Goal: Transaction & Acquisition: Purchase product/service

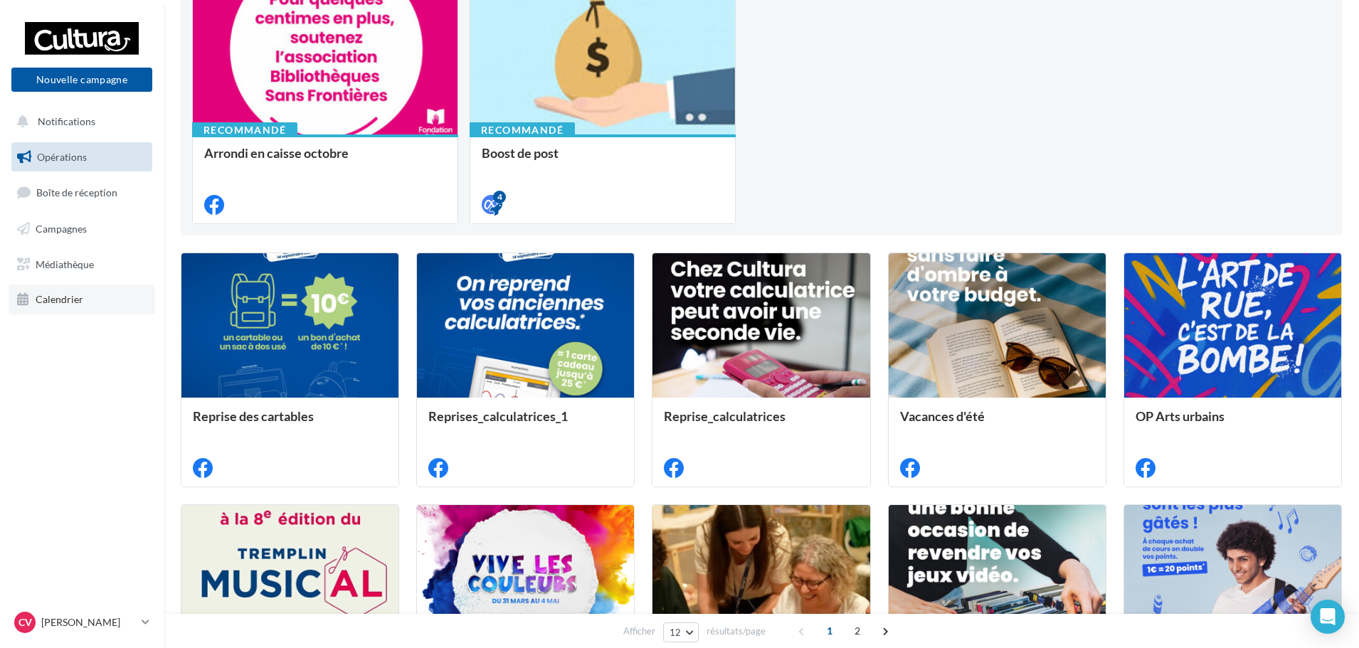
scroll to position [213, 0]
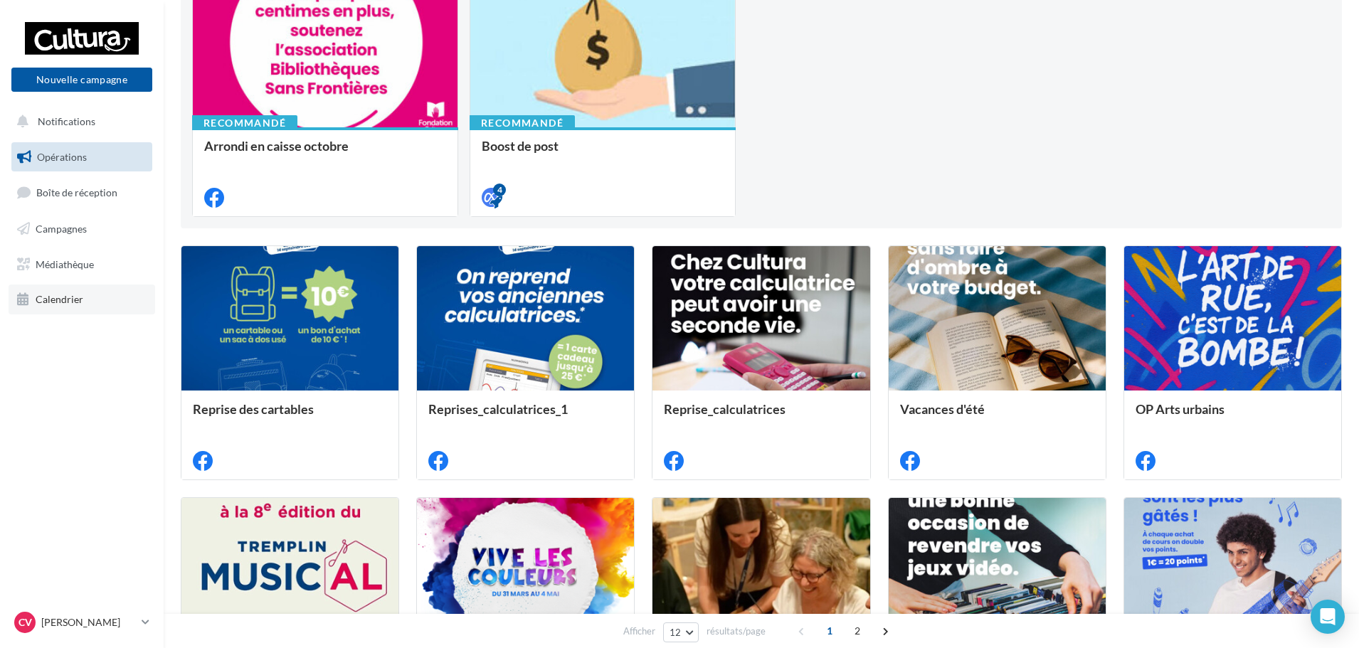
click at [71, 309] on link "Calendrier" at bounding box center [82, 300] width 147 height 30
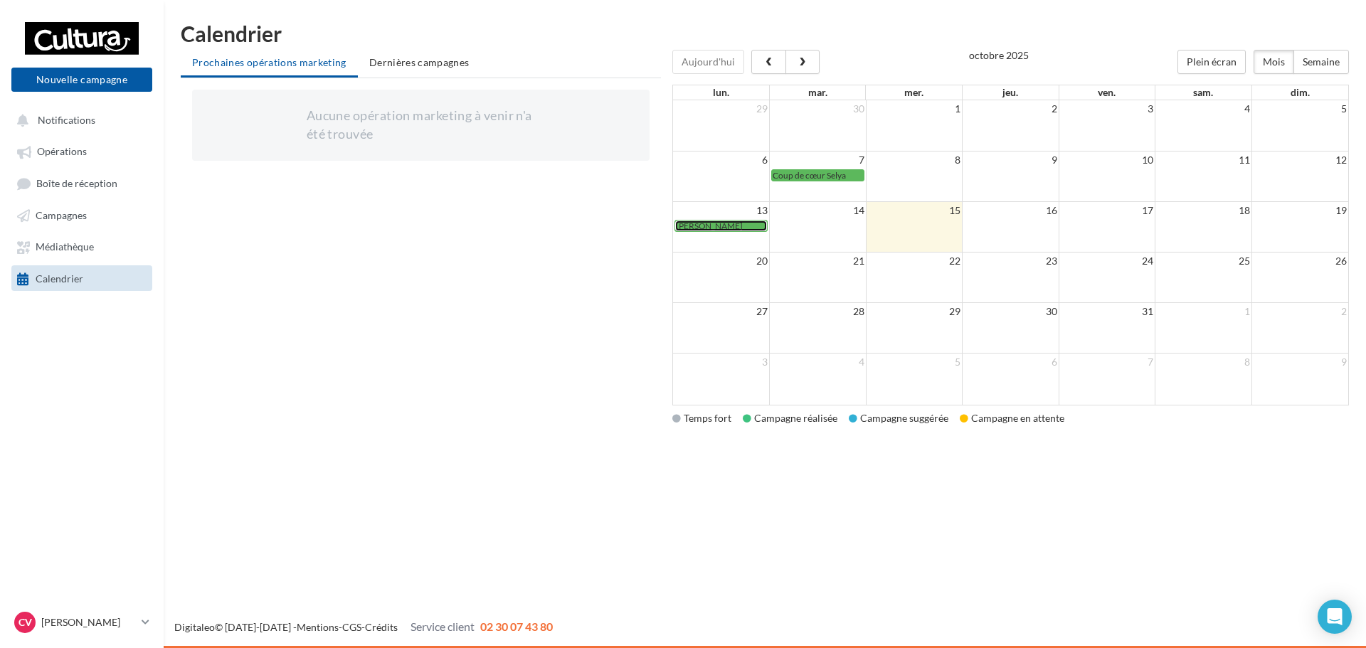
click at [698, 228] on span "[PERSON_NAME]" at bounding box center [709, 226] width 67 height 11
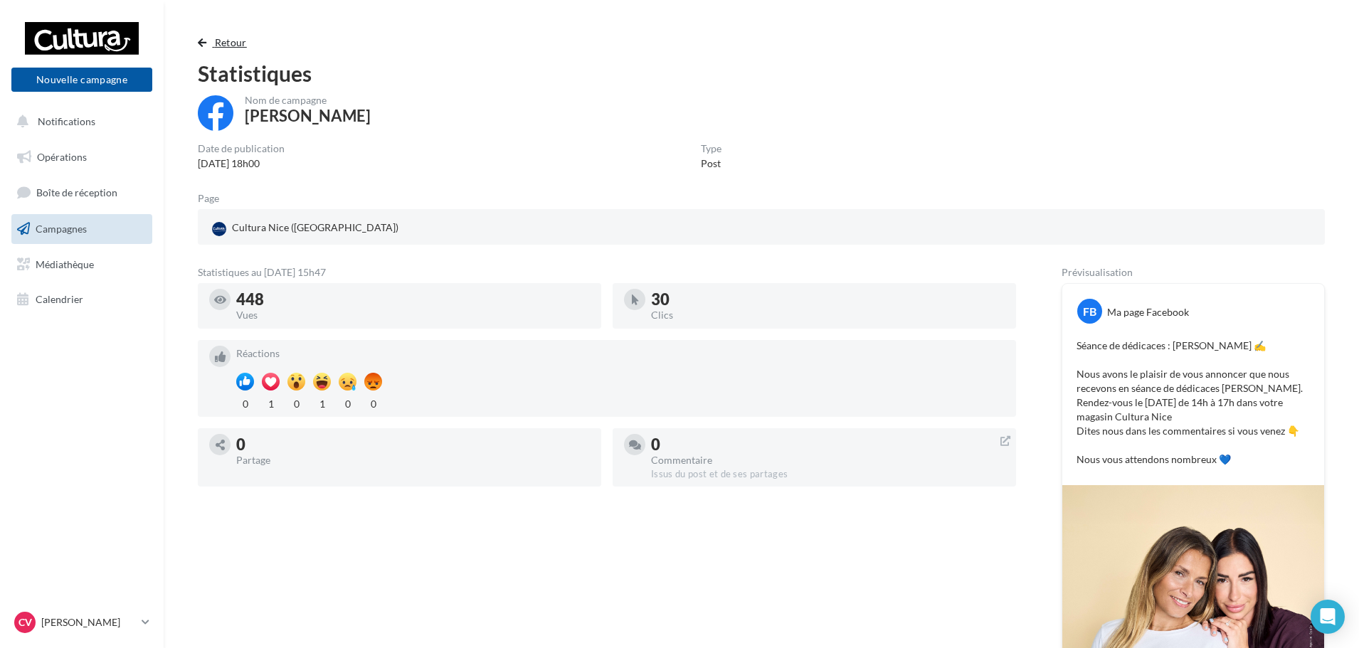
click at [203, 38] on span "button" at bounding box center [202, 43] width 9 height 10
click at [73, 223] on span "Campagnes" at bounding box center [61, 229] width 51 height 12
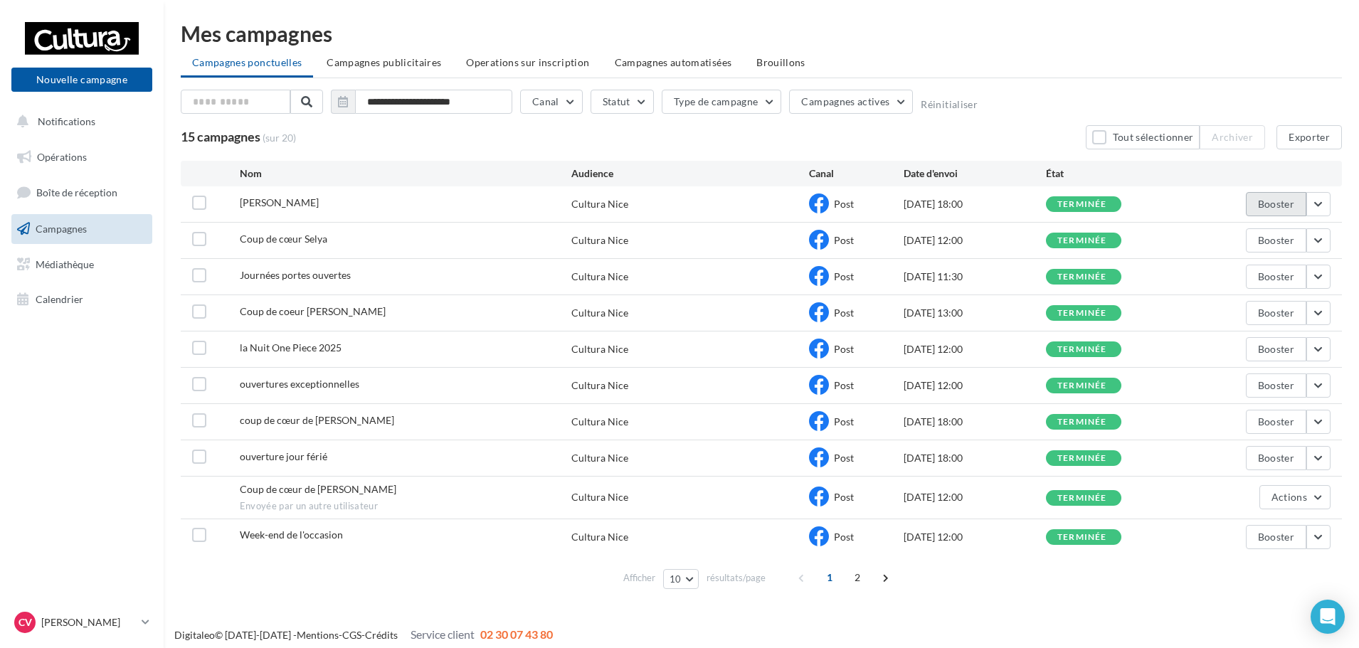
click at [1284, 211] on button "Booster" at bounding box center [1276, 204] width 60 height 24
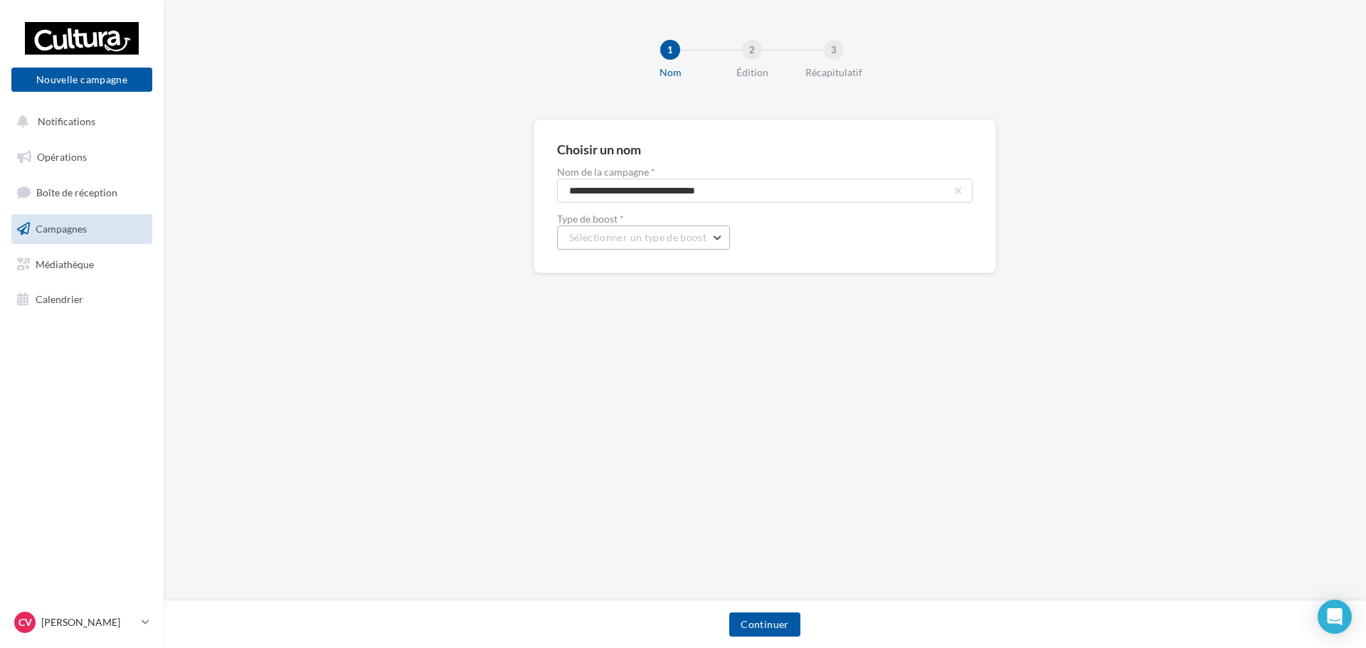
click at [711, 240] on button "Sélectionner un type de boost" at bounding box center [643, 238] width 173 height 24
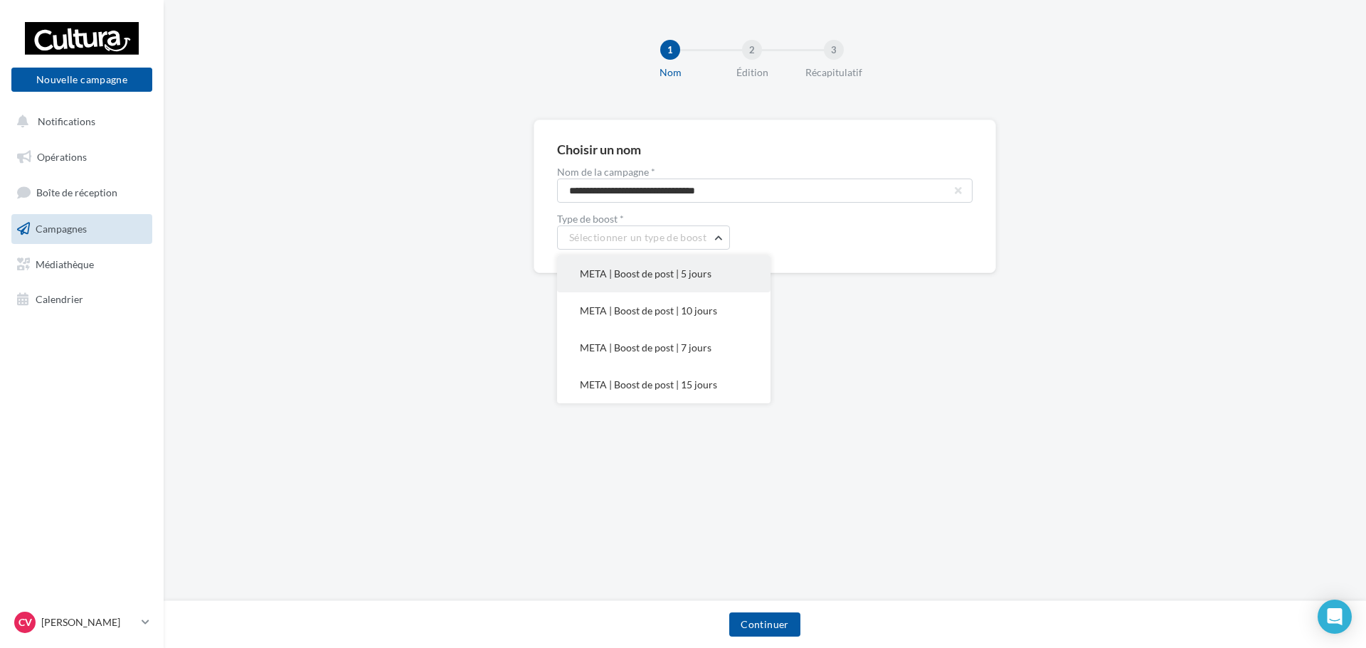
click at [623, 270] on span "META | Boost de post | 5 jours" at bounding box center [646, 274] width 132 height 12
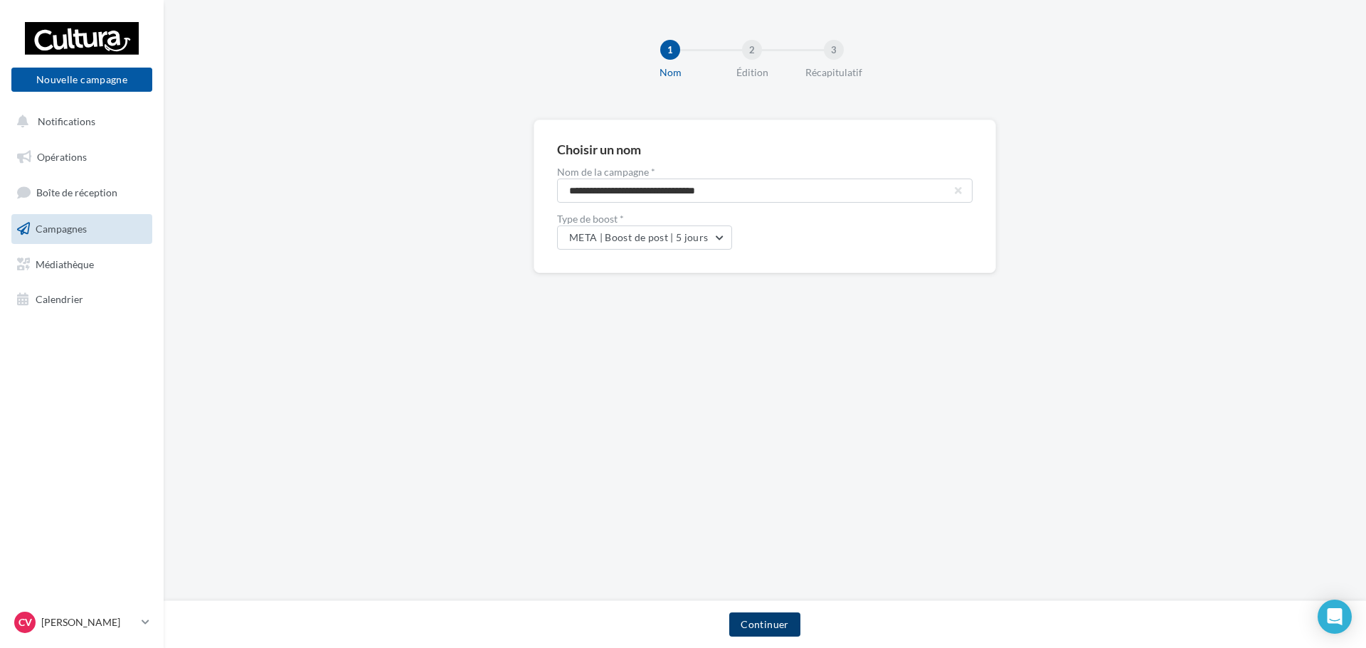
click at [783, 622] on button "Continuer" at bounding box center [764, 625] width 70 height 24
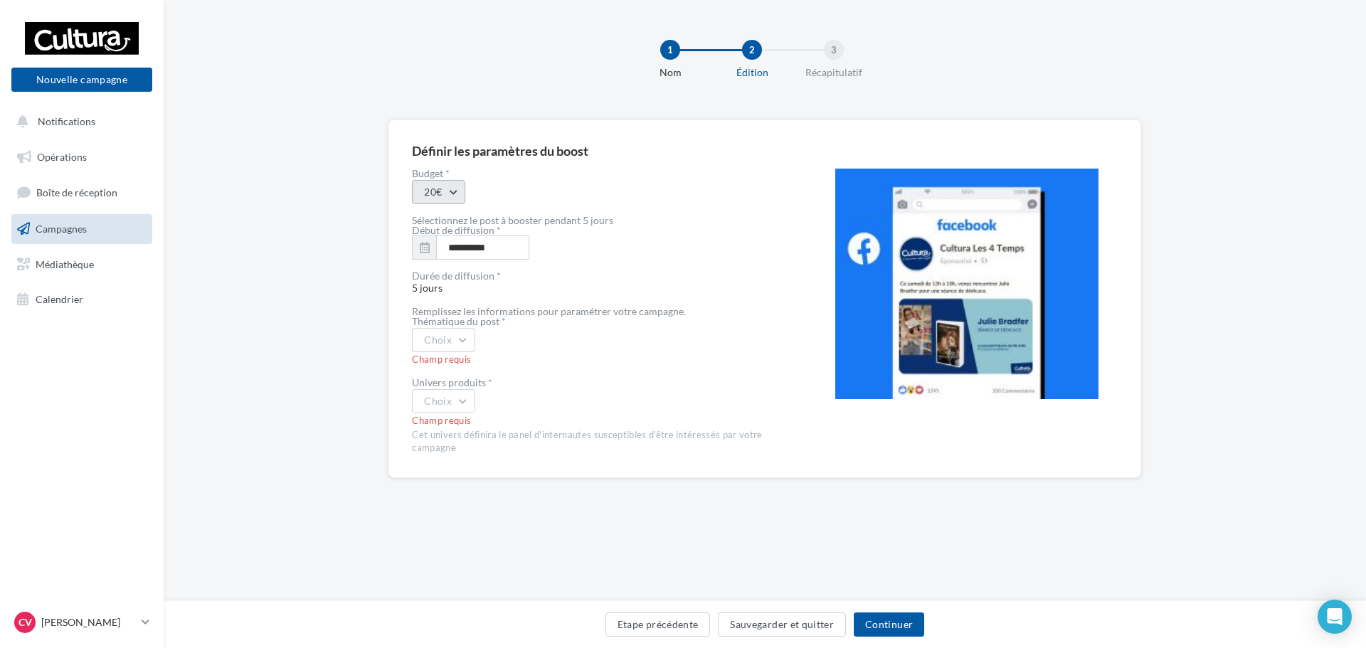
click at [456, 197] on button "20€" at bounding box center [438, 192] width 53 height 24
click at [465, 228] on div "20€" at bounding box center [501, 229] width 176 height 37
click at [468, 337] on button "Choix" at bounding box center [443, 340] width 63 height 24
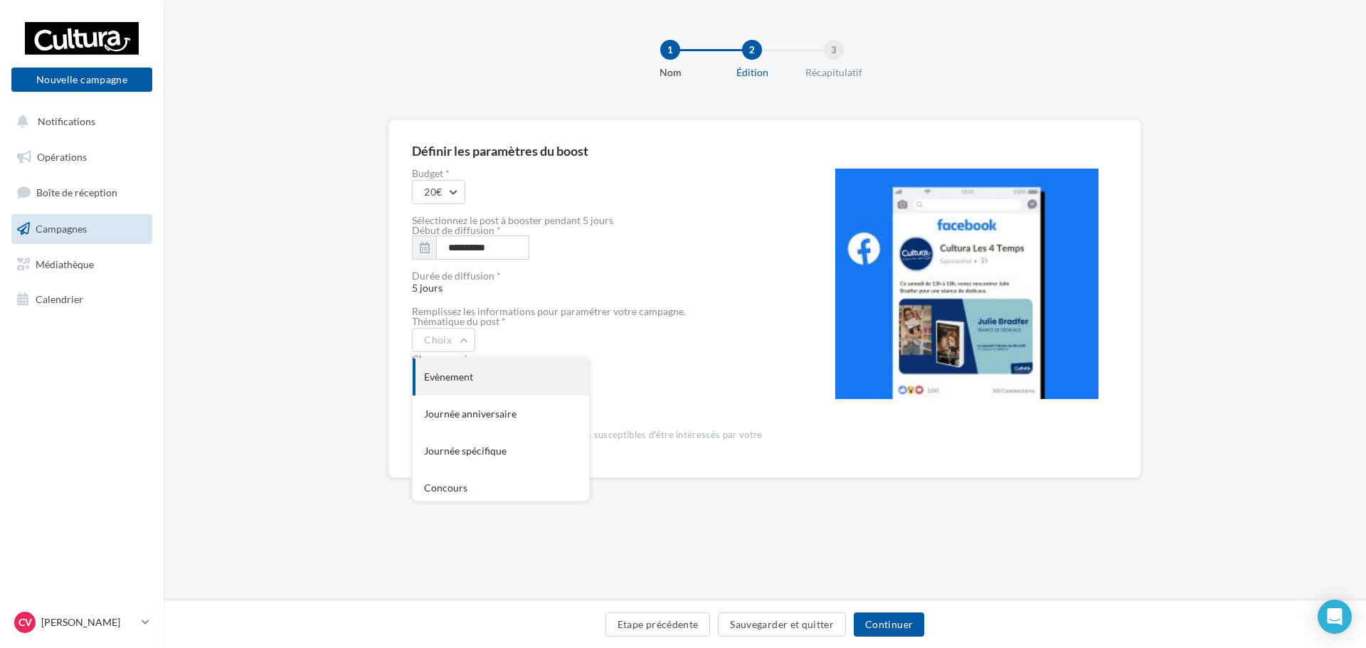
click at [498, 386] on div "Evènement" at bounding box center [501, 377] width 176 height 37
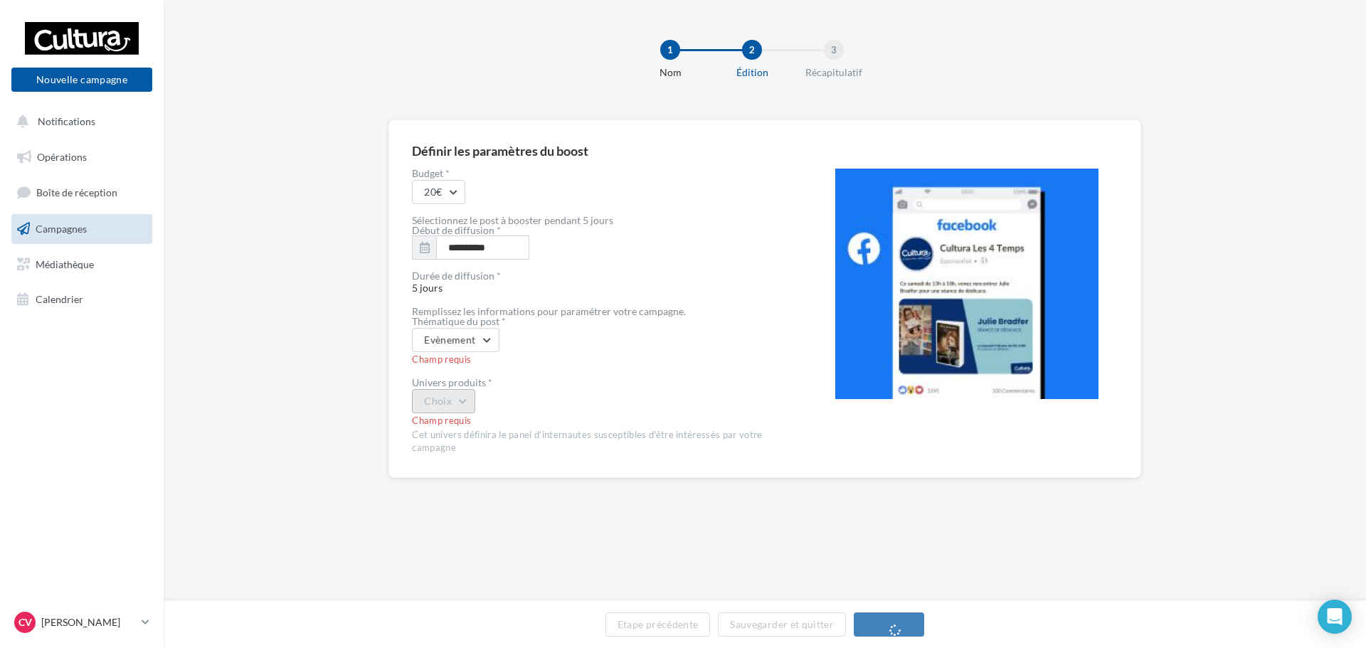
click at [471, 405] on button "Choix" at bounding box center [443, 401] width 63 height 24
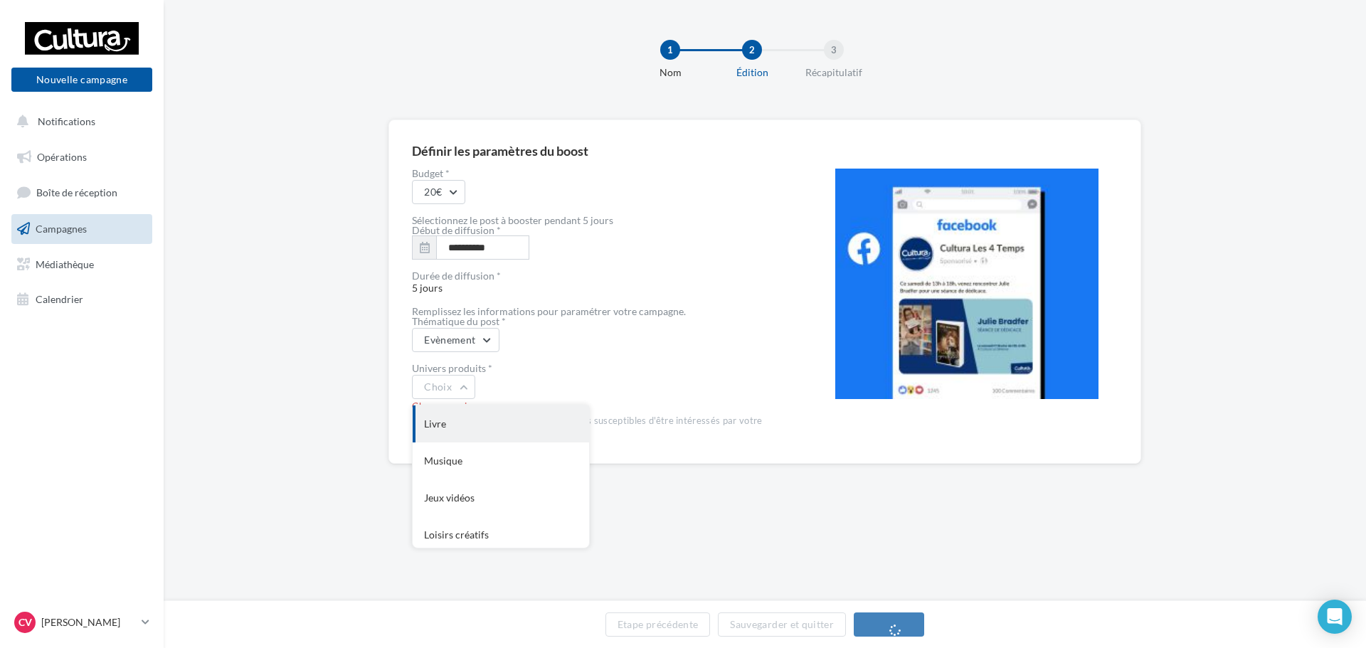
click at [477, 438] on div "Livre" at bounding box center [501, 424] width 176 height 37
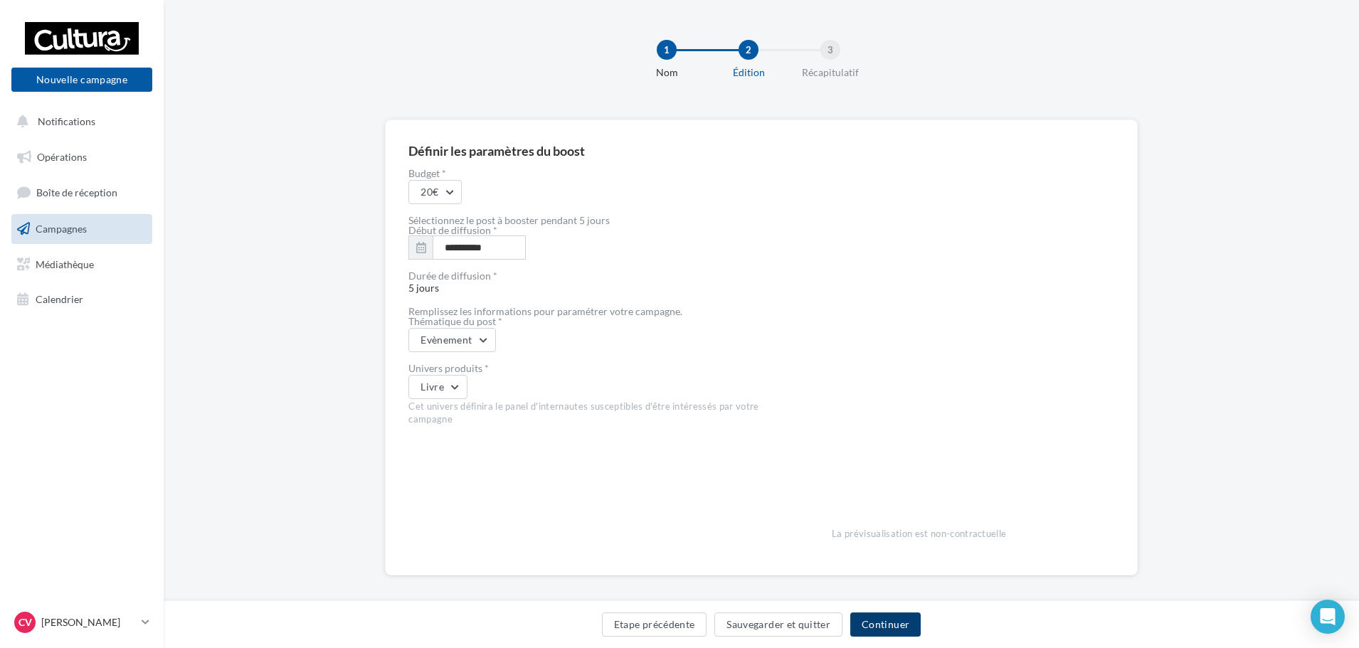
click at [904, 623] on button "Continuer" at bounding box center [885, 625] width 70 height 24
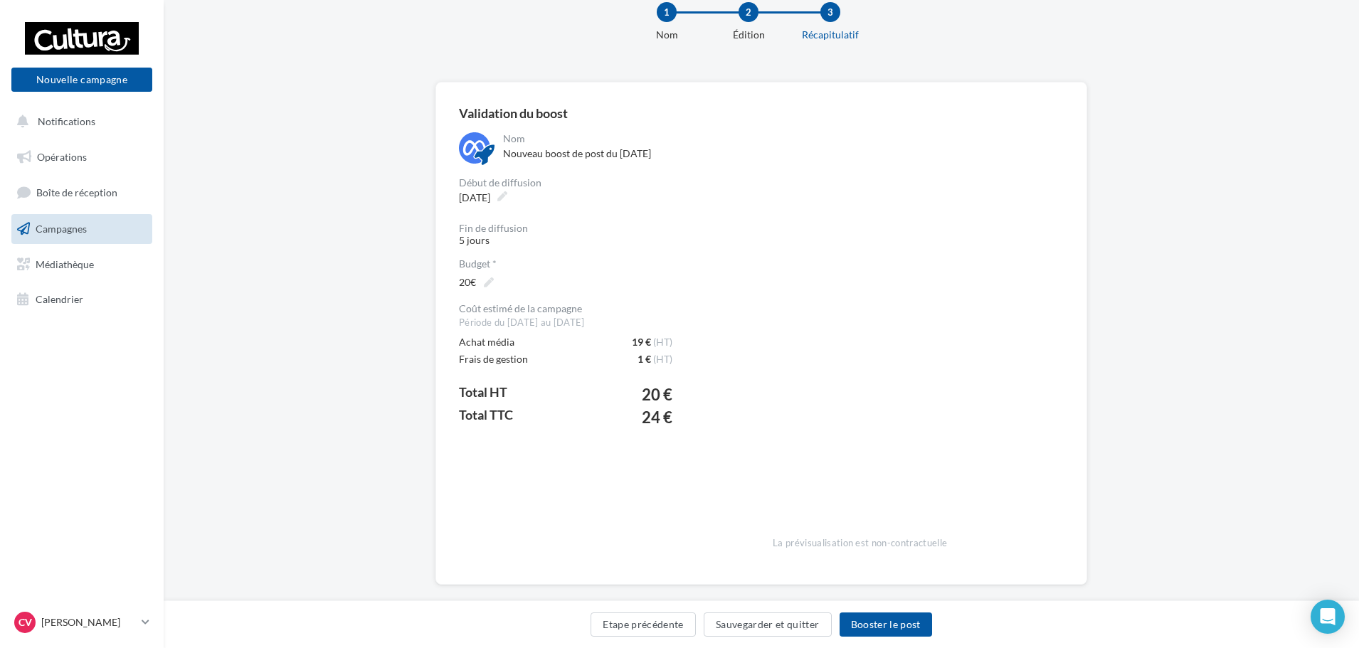
scroll to position [58, 0]
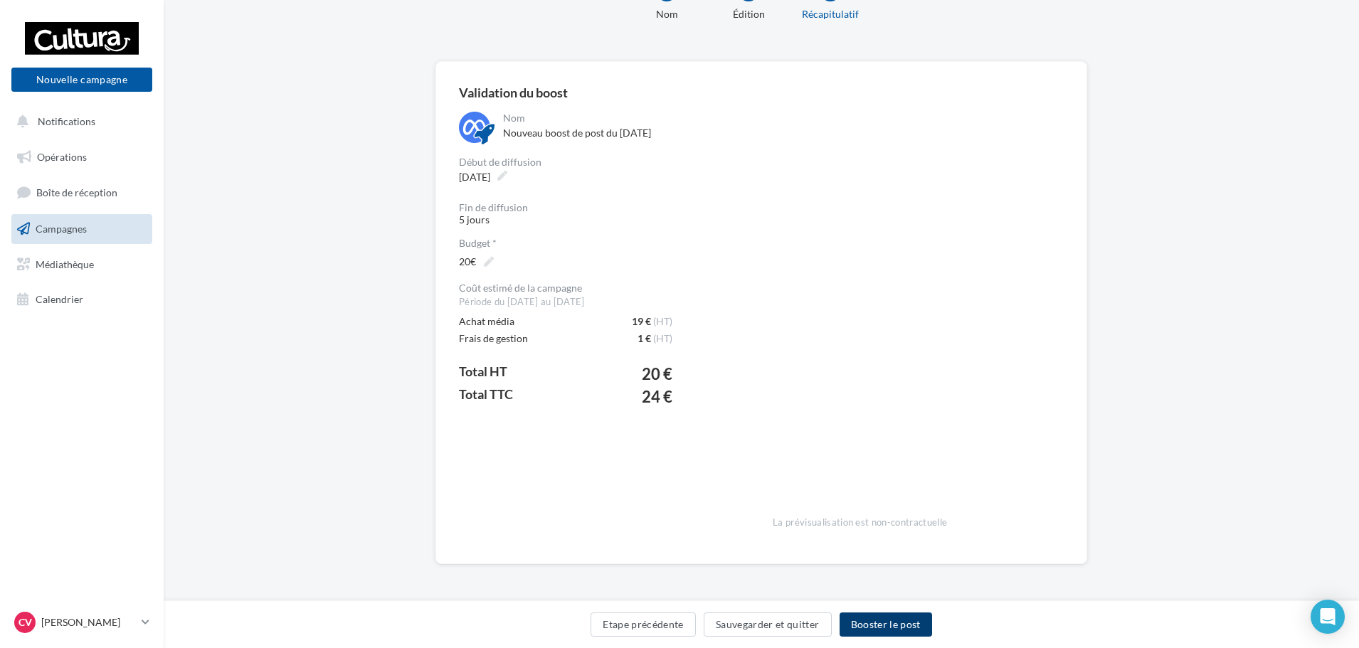
click at [903, 628] on button "Booster le post" at bounding box center [886, 625] width 92 height 24
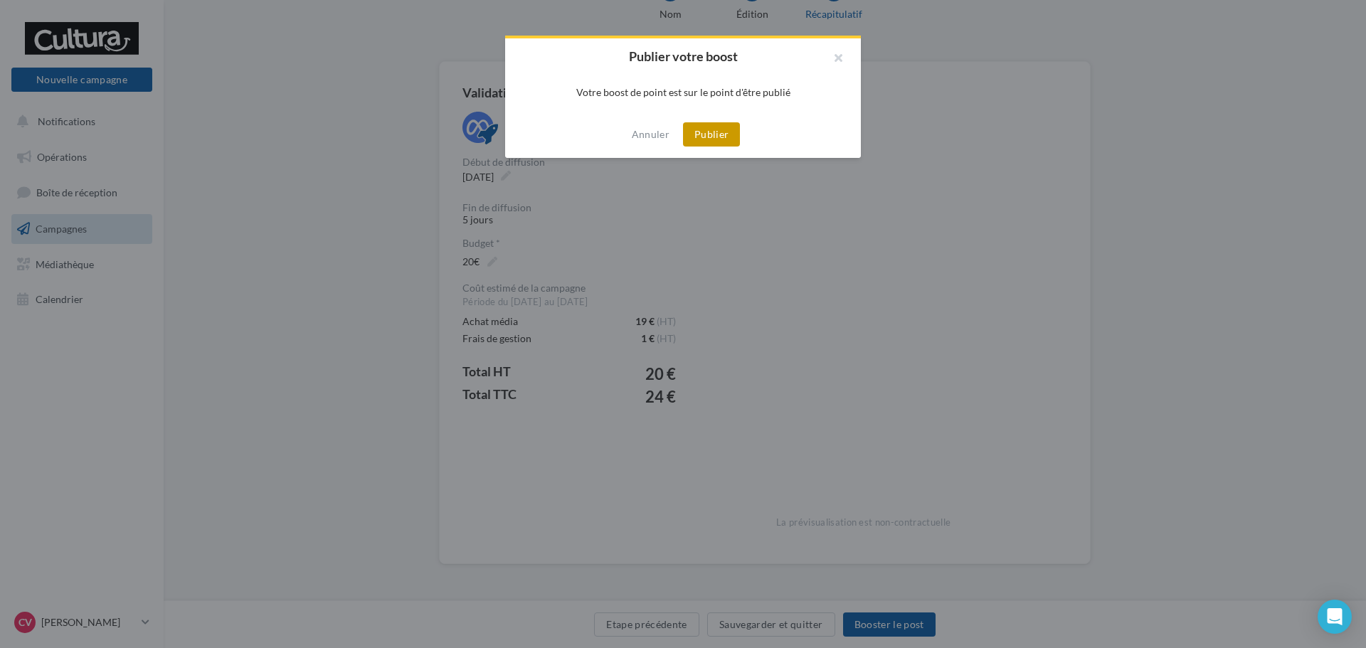
click at [724, 134] on button "Publier" at bounding box center [711, 134] width 57 height 24
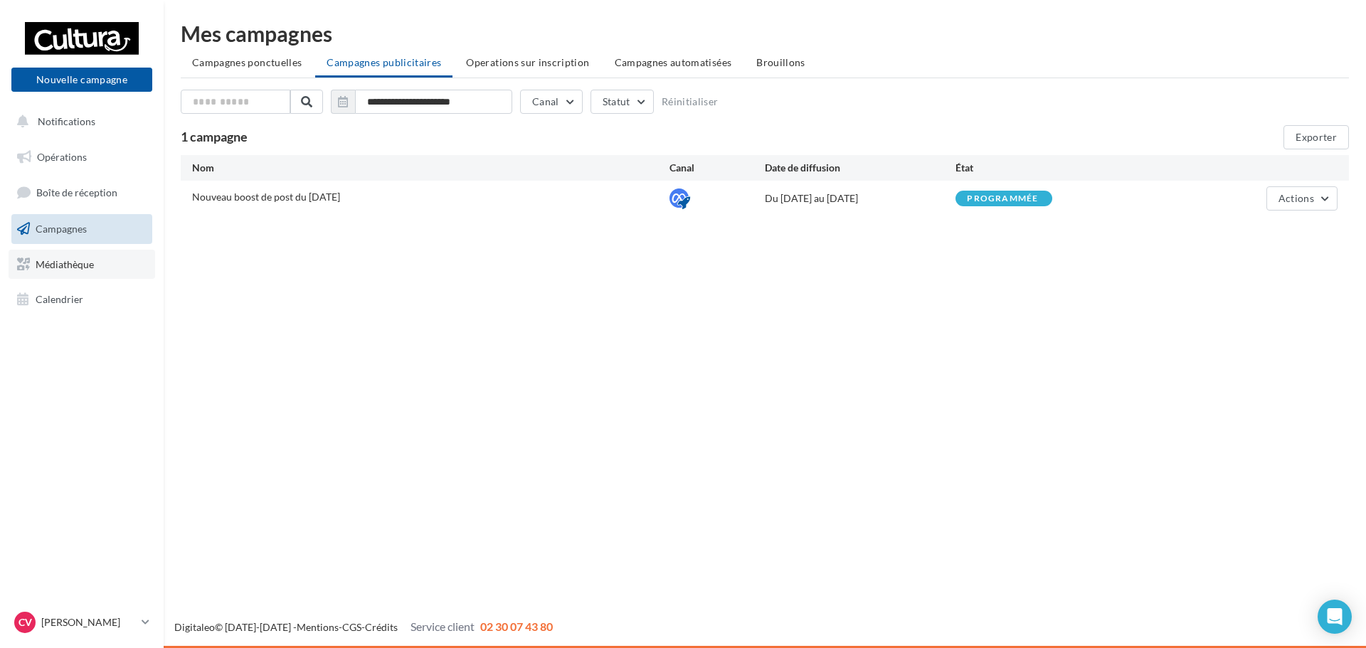
click at [68, 277] on link "Médiathèque" at bounding box center [82, 265] width 147 height 30
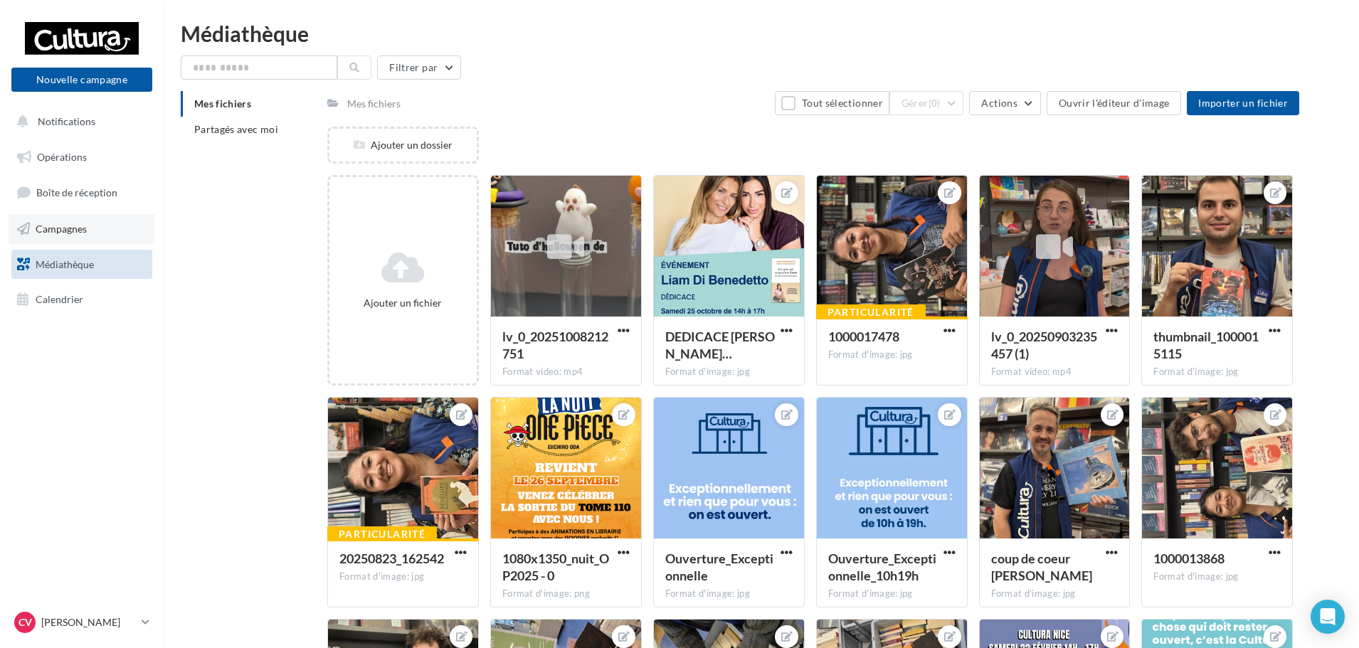
click at [71, 236] on link "Campagnes" at bounding box center [82, 229] width 147 height 30
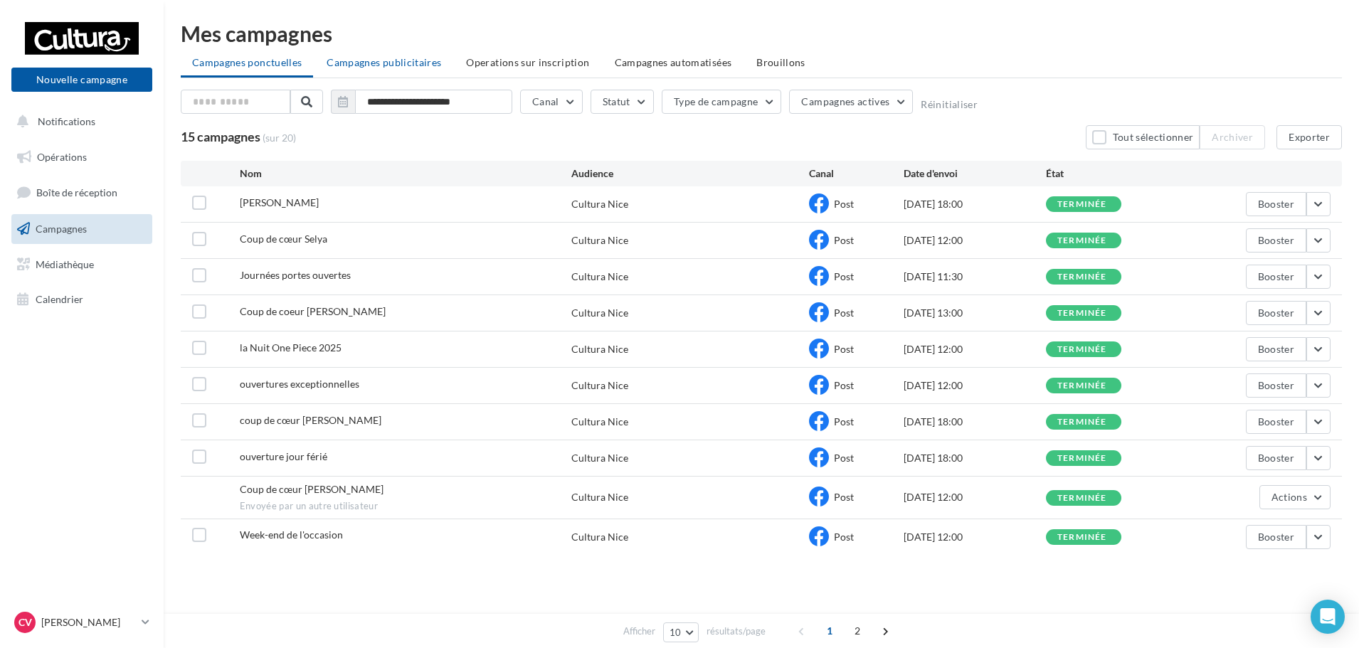
click at [358, 63] on span "Campagnes publicitaires" at bounding box center [384, 62] width 115 height 12
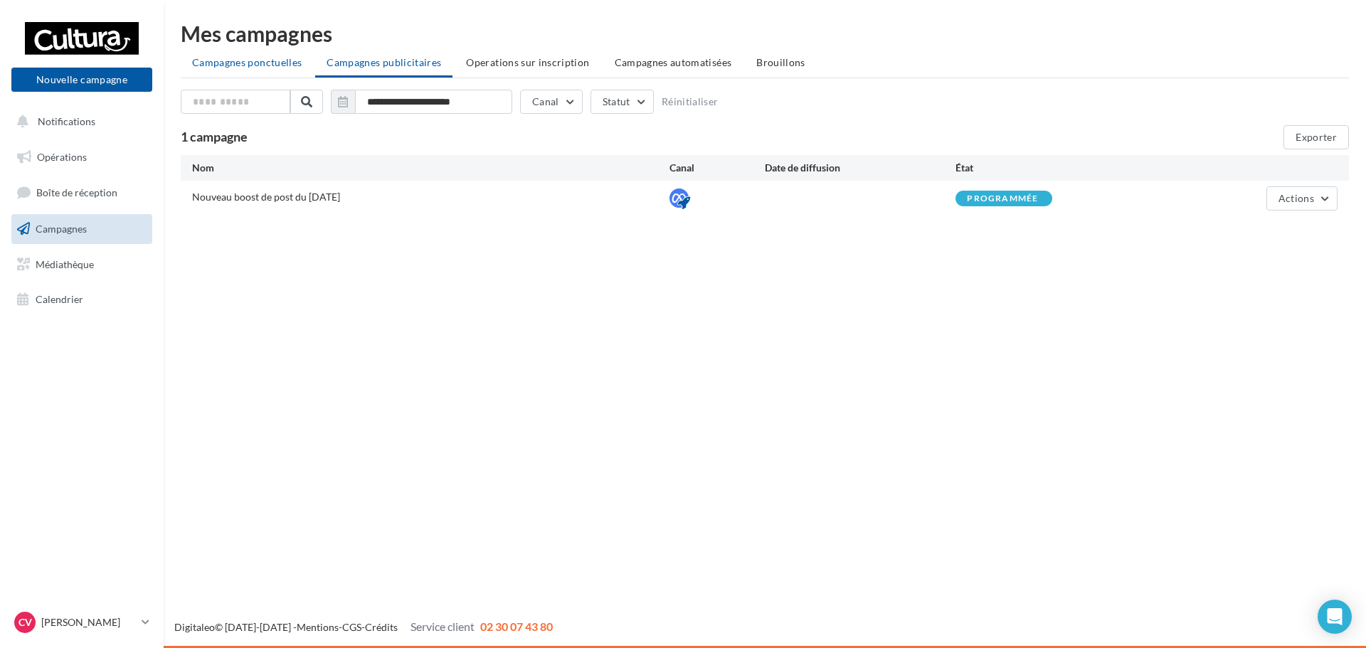
click at [277, 70] on li "Campagnes ponctuelles" at bounding box center [247, 63] width 132 height 26
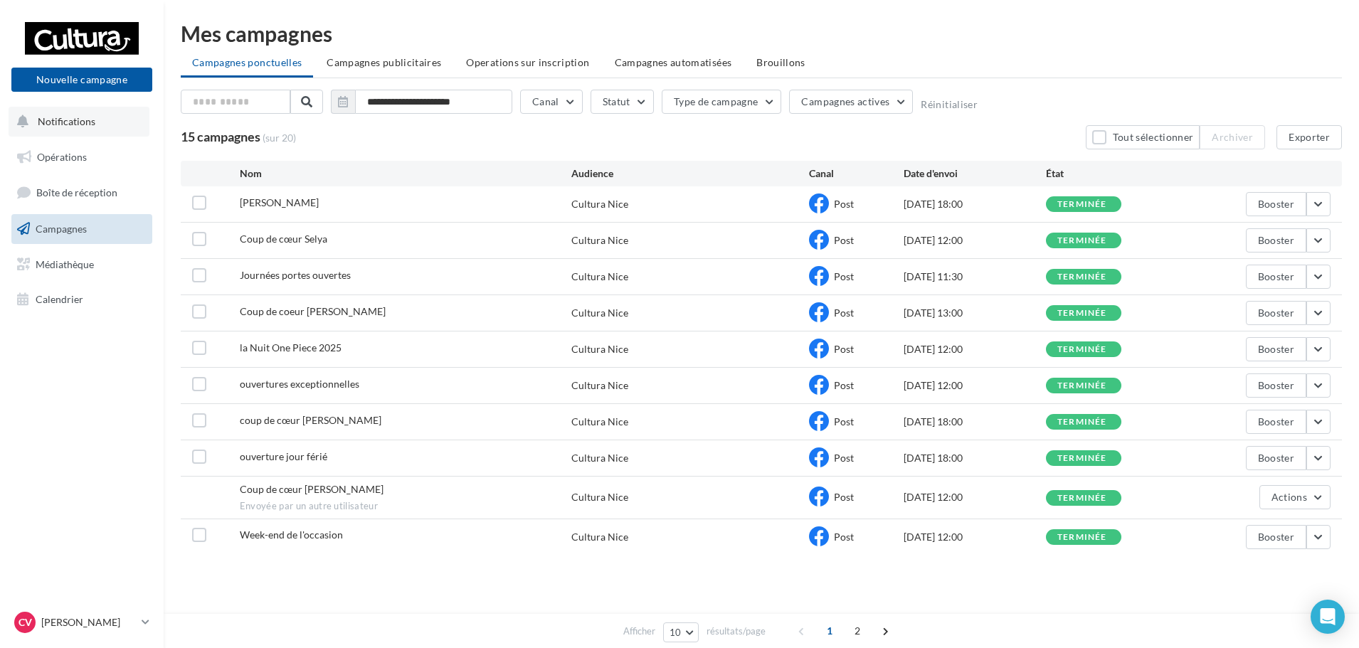
click at [100, 120] on button "Notifications" at bounding box center [79, 122] width 141 height 30
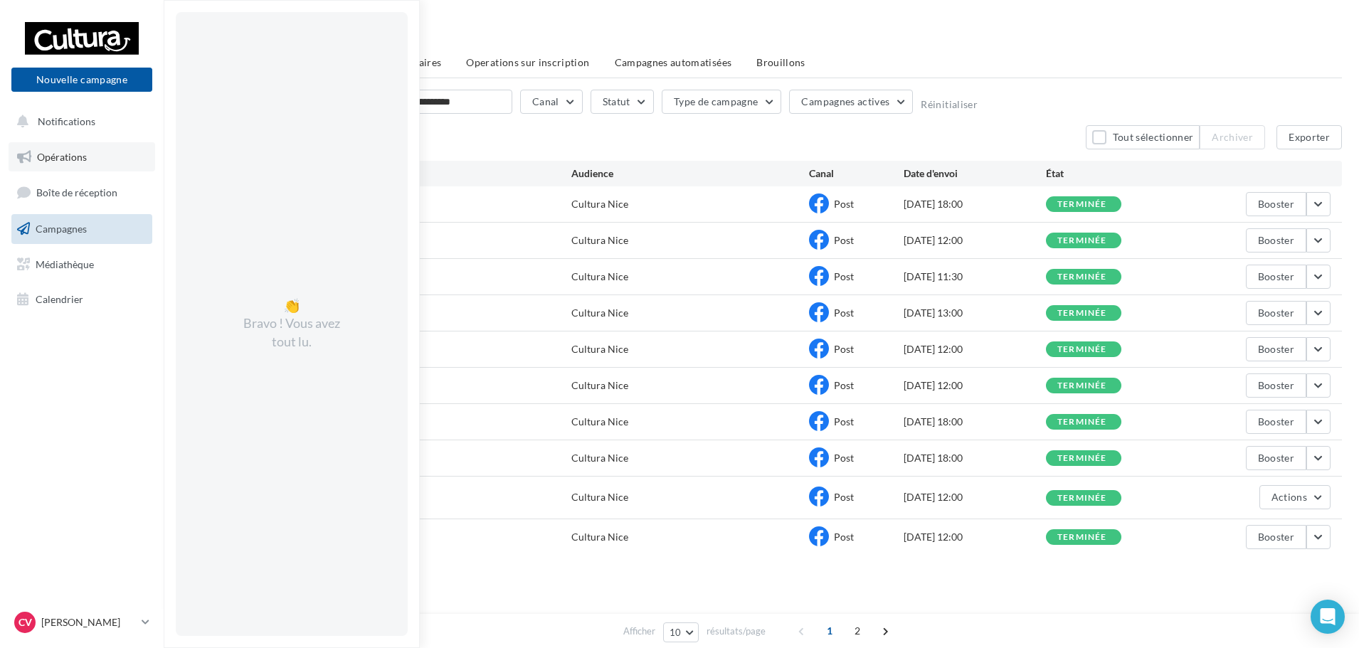
click at [86, 157] on span "Opérations" at bounding box center [62, 157] width 50 height 12
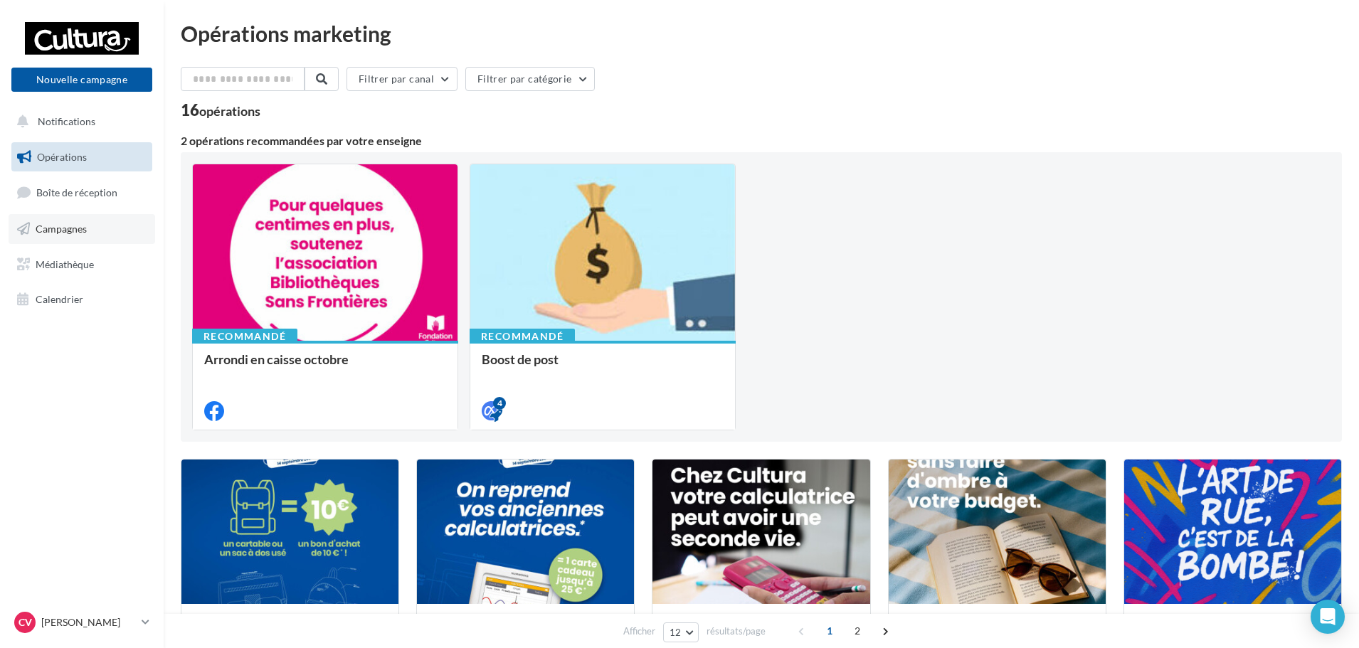
click at [65, 226] on span "Campagnes" at bounding box center [61, 229] width 51 height 12
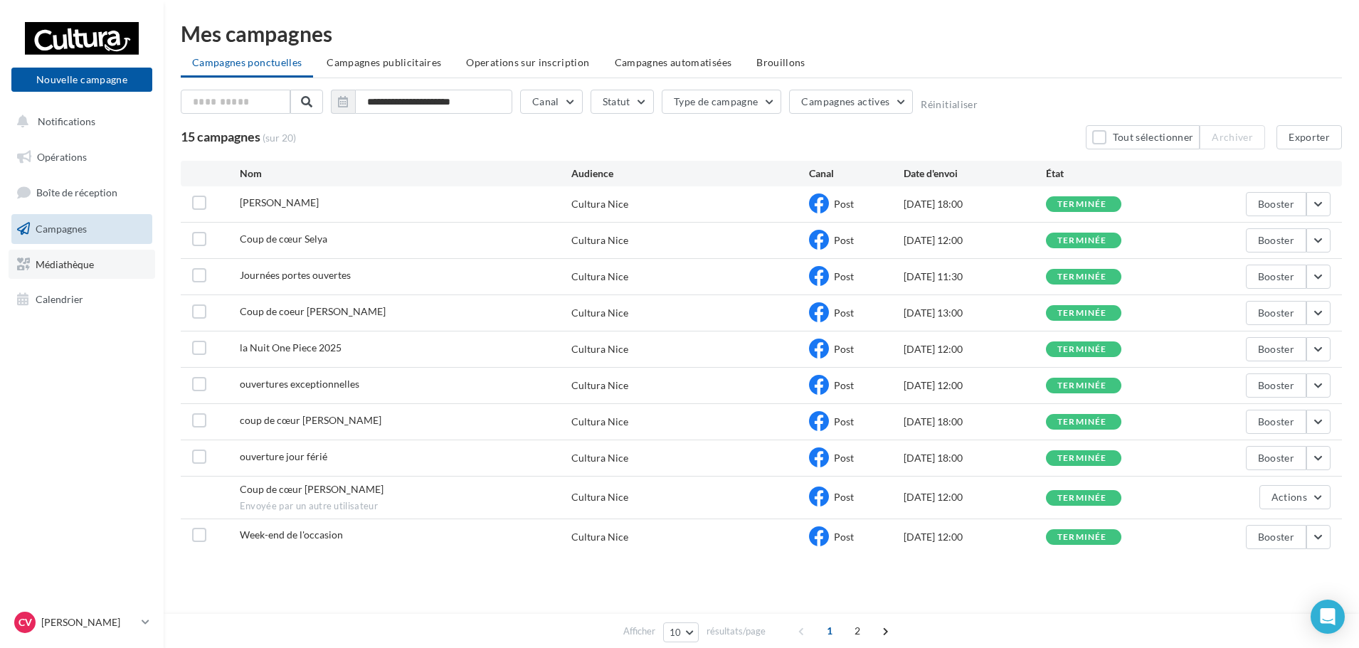
click at [55, 255] on link "Médiathèque" at bounding box center [82, 265] width 147 height 30
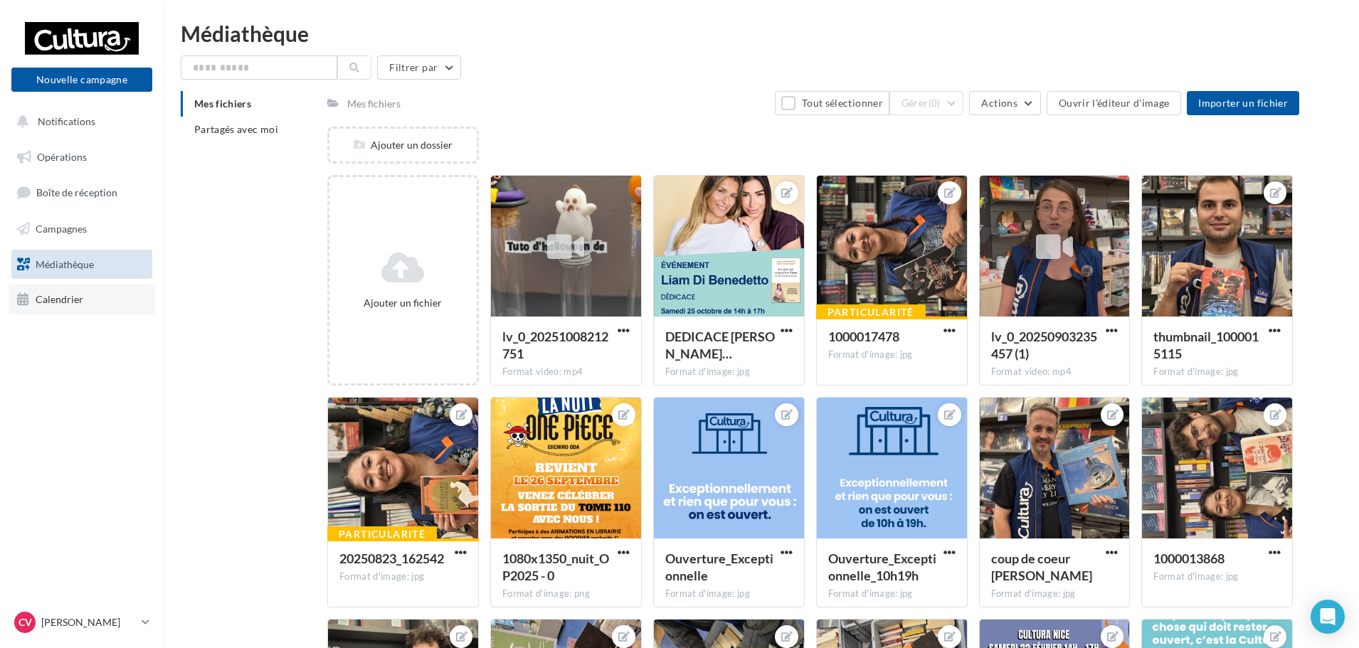
click at [58, 305] on span "Calendrier" at bounding box center [60, 299] width 48 height 12
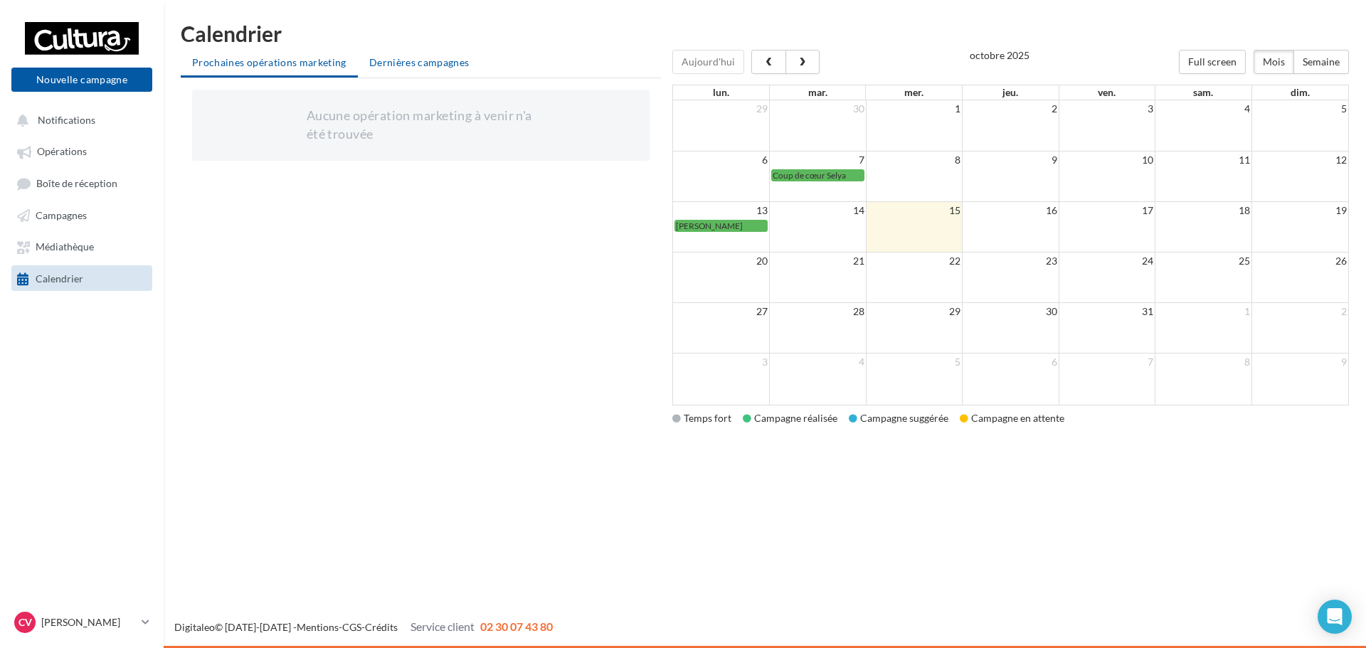
click at [427, 61] on span "Dernières campagnes" at bounding box center [419, 62] width 100 height 12
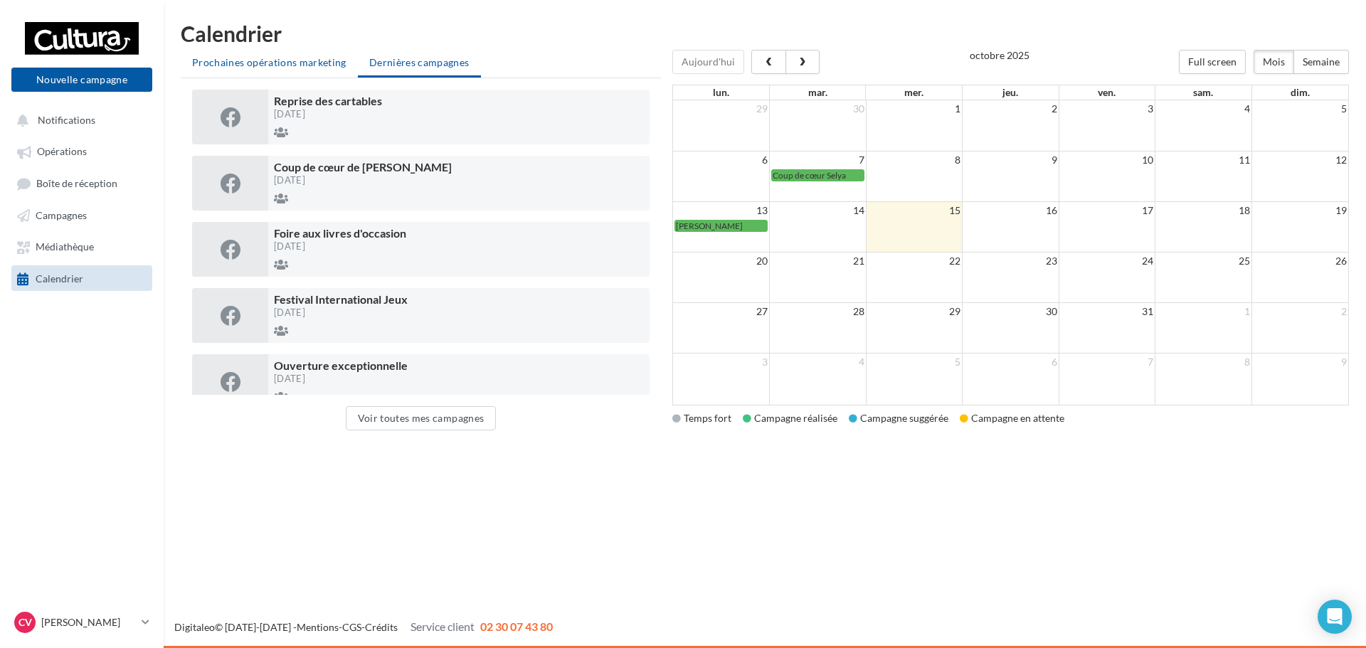
click at [295, 63] on span "Prochaines opérations marketing" at bounding box center [269, 62] width 154 height 12
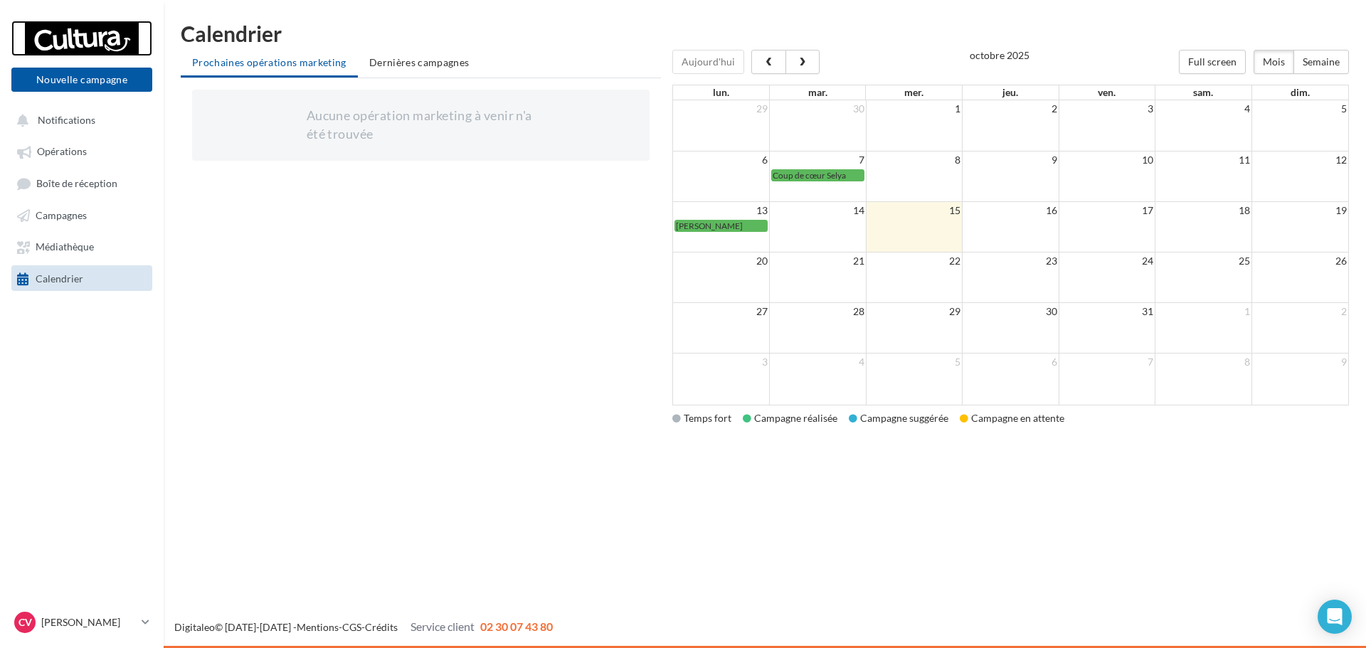
click at [92, 48] on div at bounding box center [82, 39] width 114 height 36
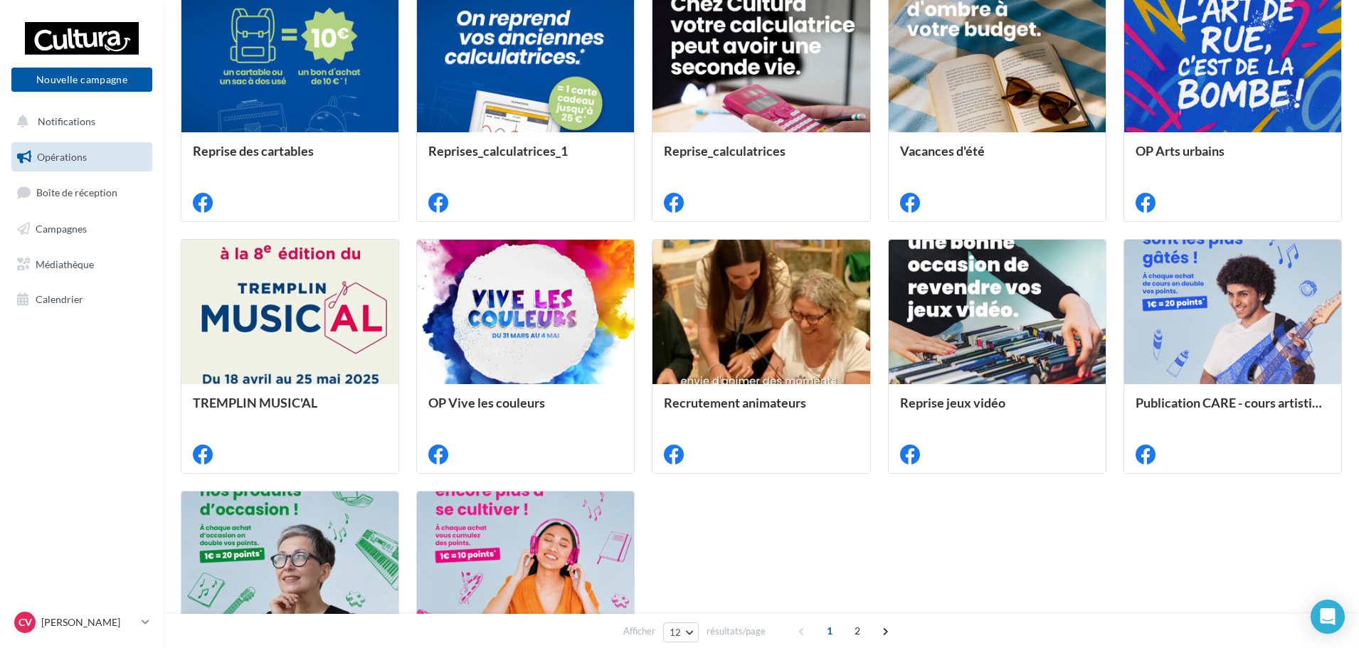
scroll to position [498, 0]
